Goal: Find specific page/section: Find specific page/section

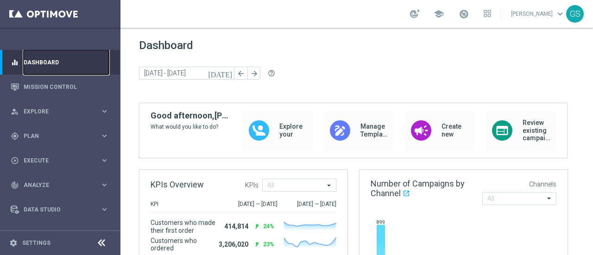
click at [58, 63] on link "Dashboard" at bounding box center [66, 62] width 85 height 25
click at [58, 79] on link "Mission Control" at bounding box center [66, 87] width 85 height 25
